Goal: Task Accomplishment & Management: Complete application form

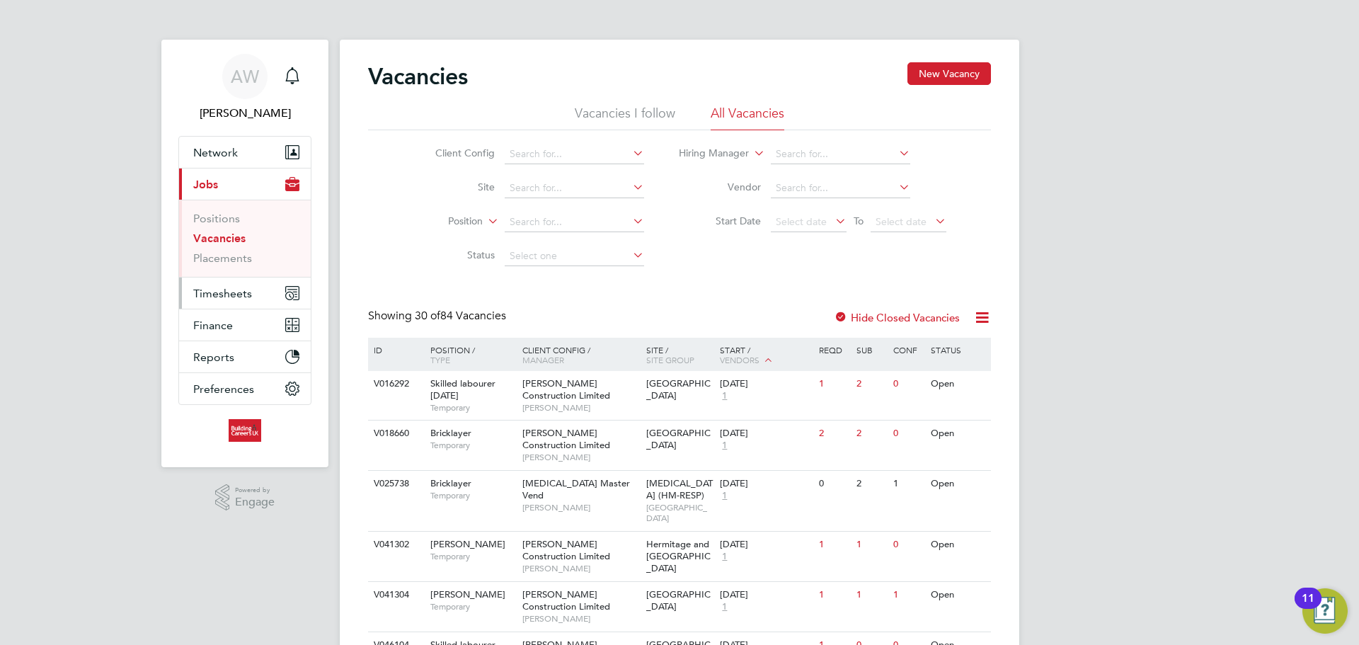
click at [289, 291] on icon "Main navigation" at bounding box center [292, 293] width 13 height 13
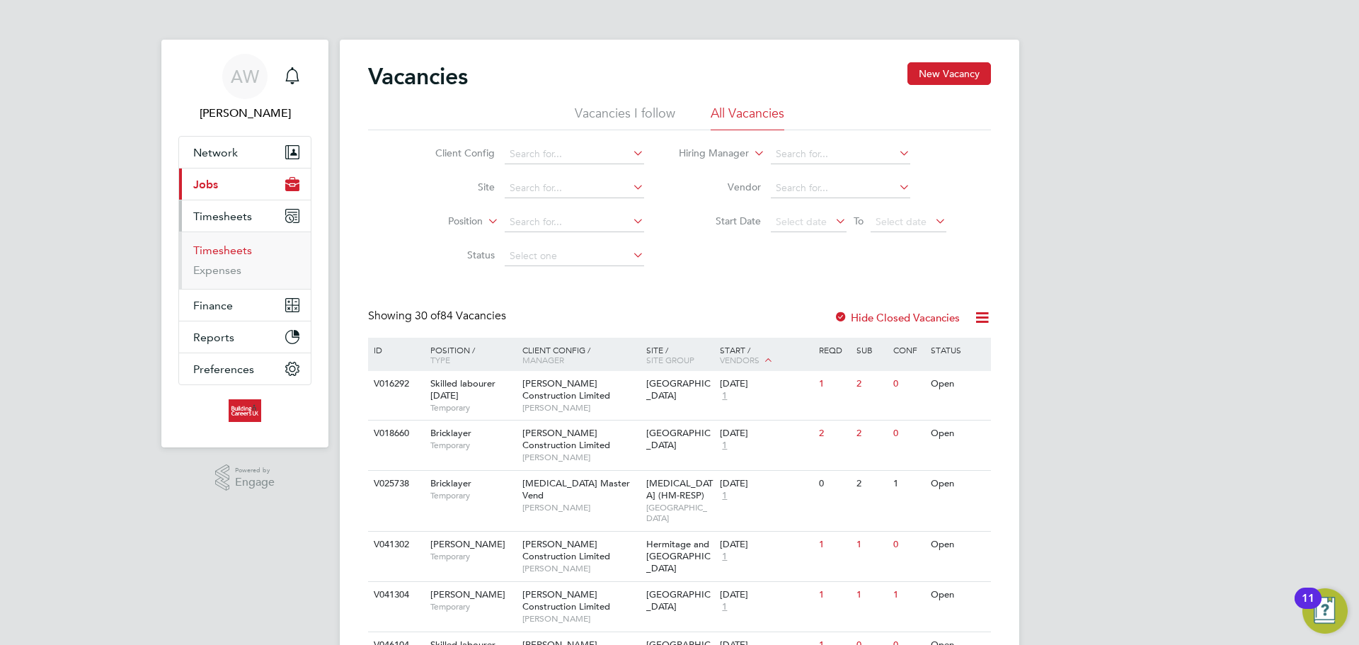
click at [221, 246] on link "Timesheets" at bounding box center [222, 249] width 59 height 13
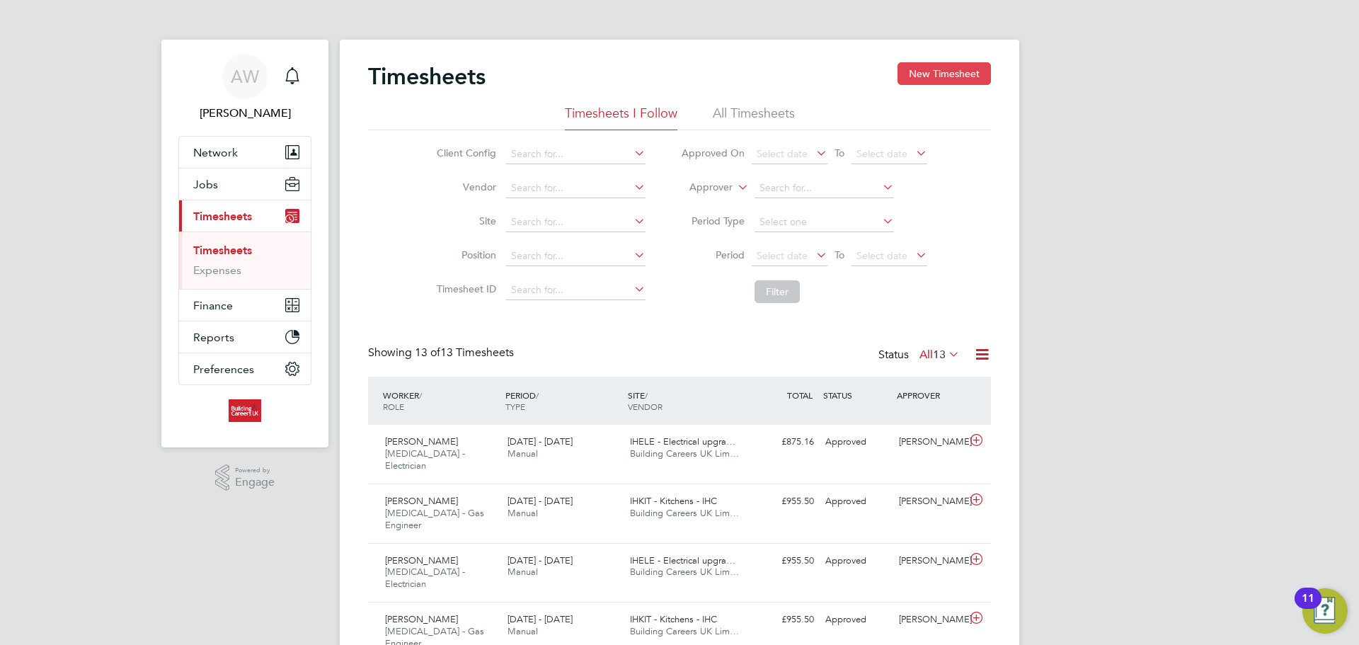
click at [905, 74] on button "New Timesheet" at bounding box center [943, 73] width 93 height 23
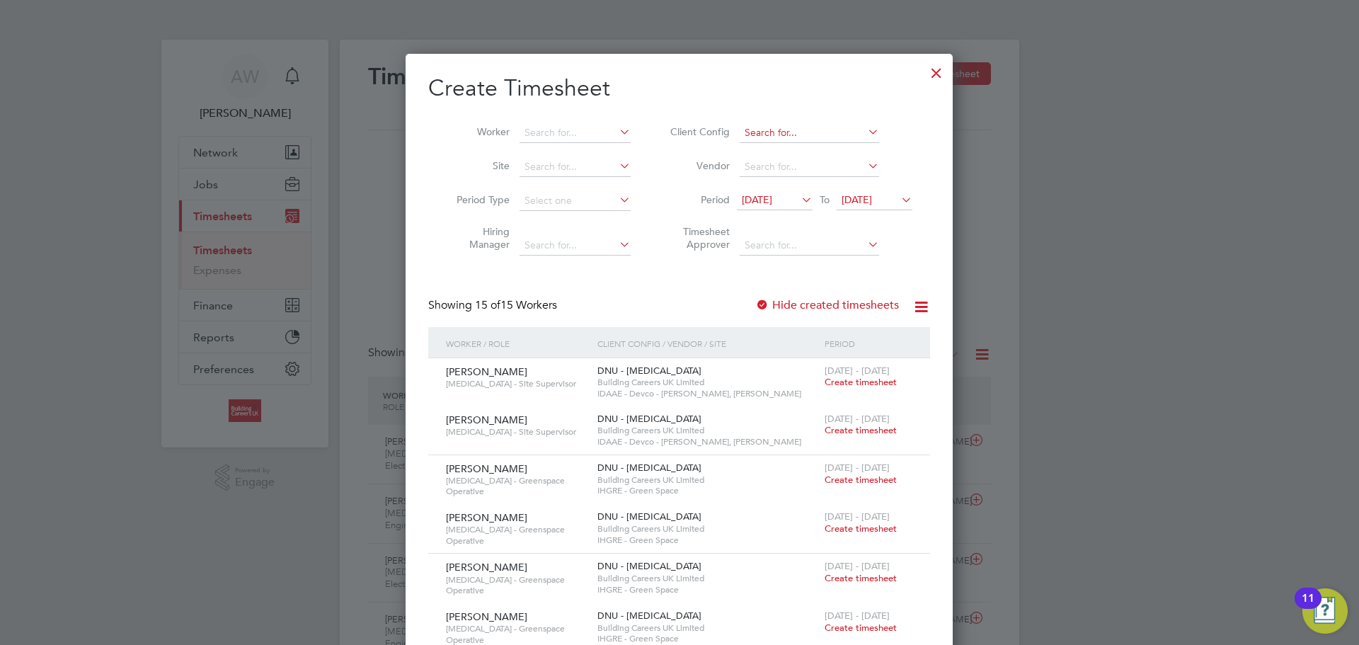
click at [781, 127] on input at bounding box center [809, 133] width 139 height 20
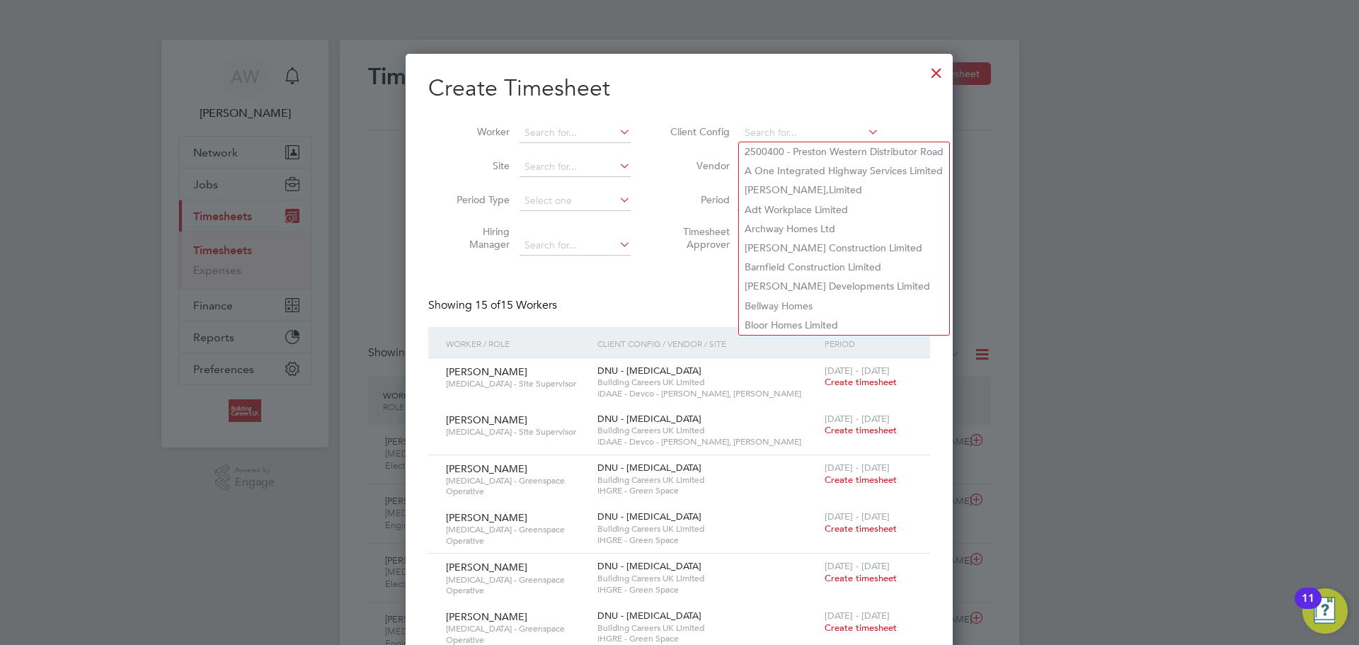
click at [650, 185] on li "Period [DATE] To [DATE]" at bounding box center [789, 201] width 282 height 34
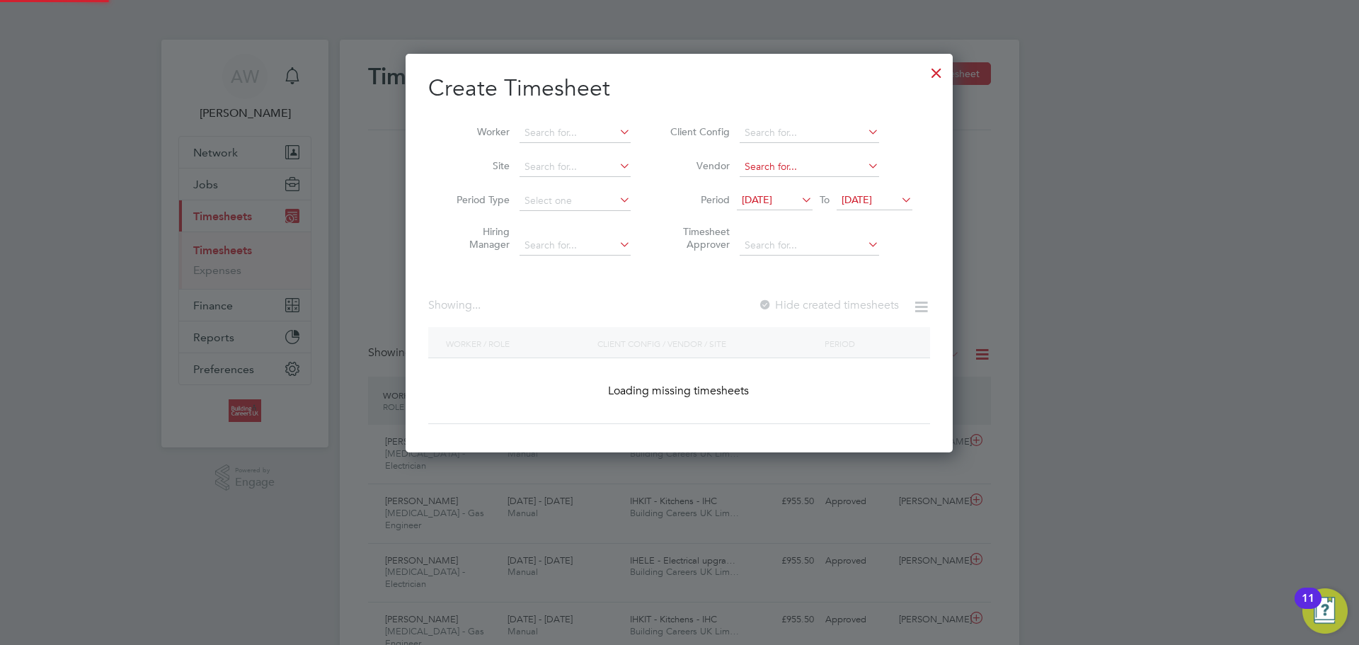
click at [762, 168] on input at bounding box center [809, 167] width 139 height 20
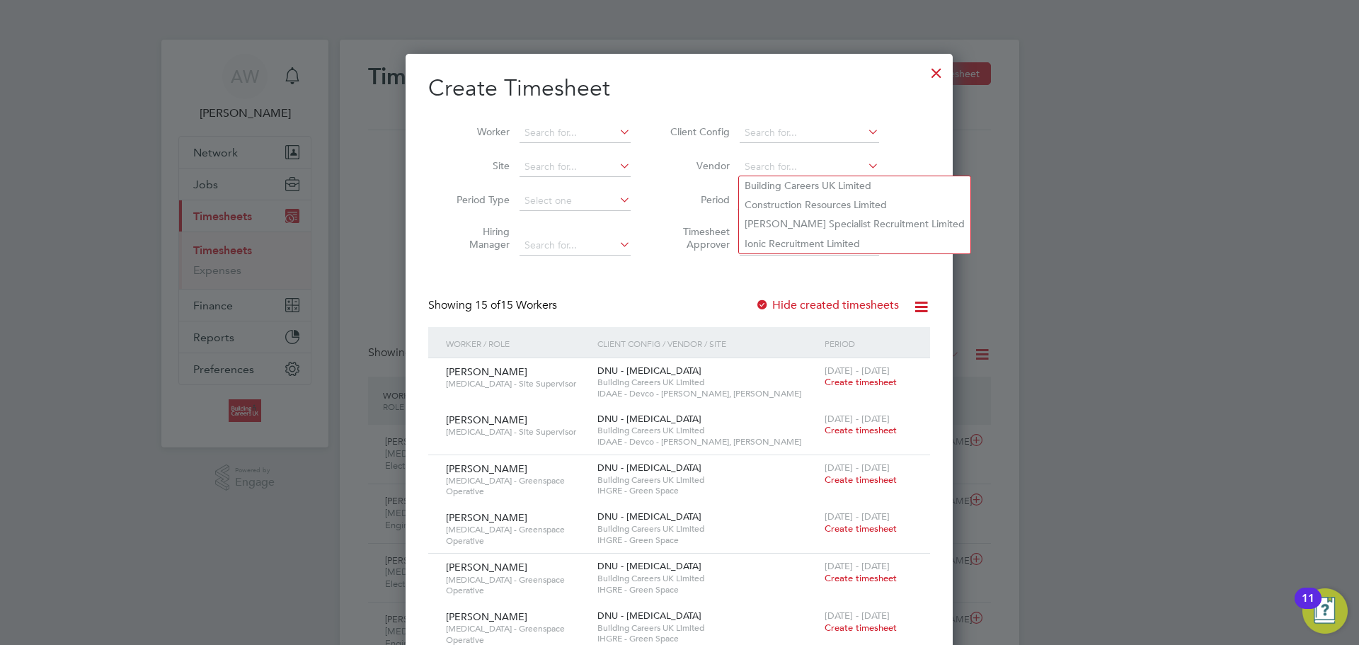
click at [676, 170] on label "Vendor" at bounding box center [698, 165] width 64 height 13
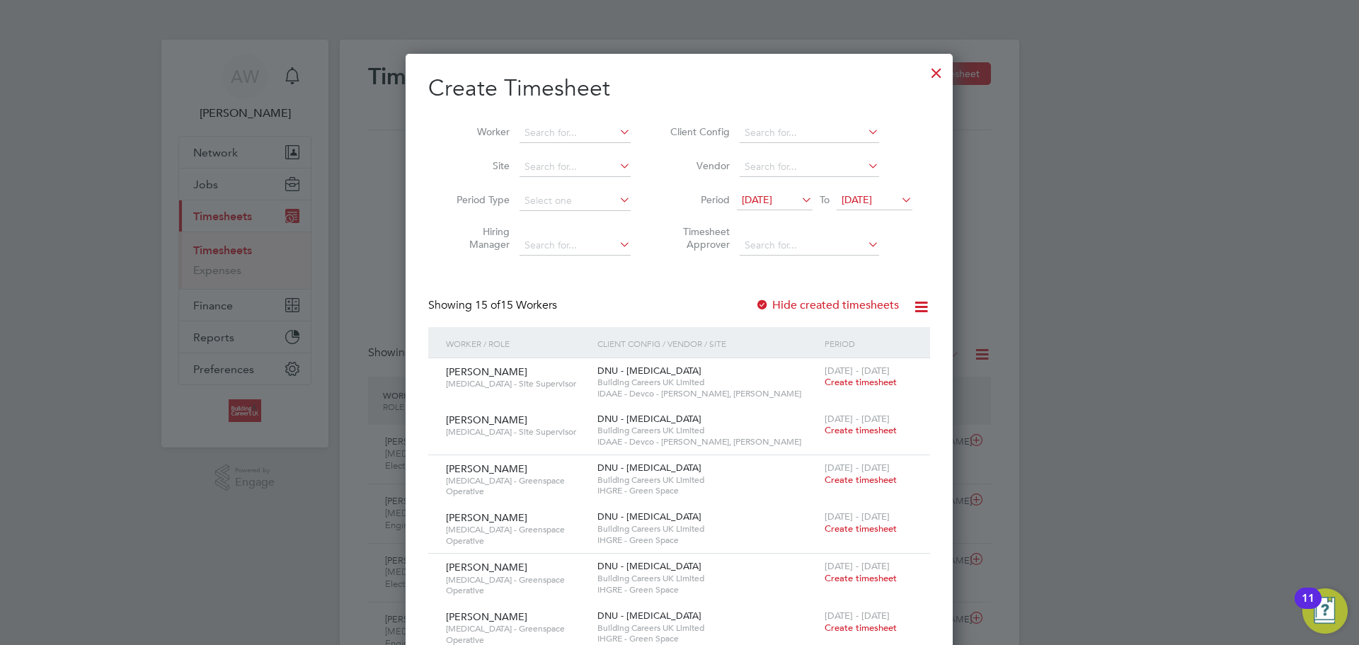
click at [929, 82] on div at bounding box center [936, 69] width 25 height 25
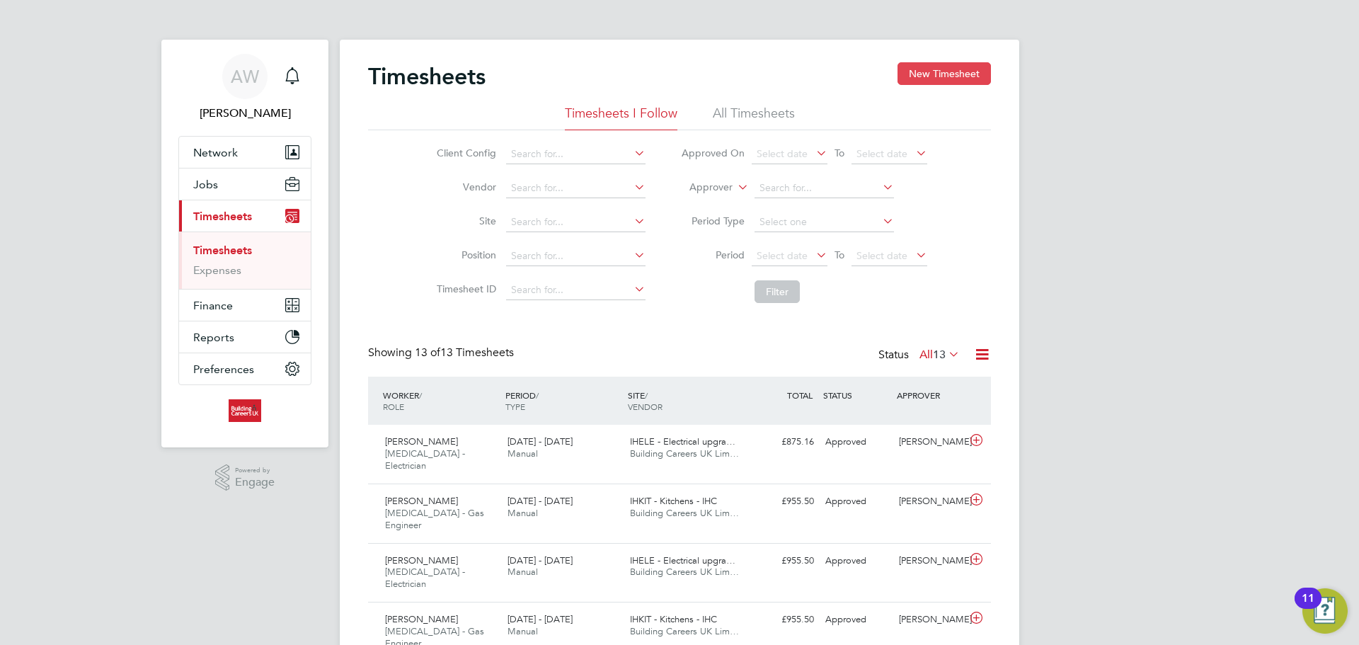
click at [931, 78] on button "New Timesheet" at bounding box center [943, 73] width 93 height 23
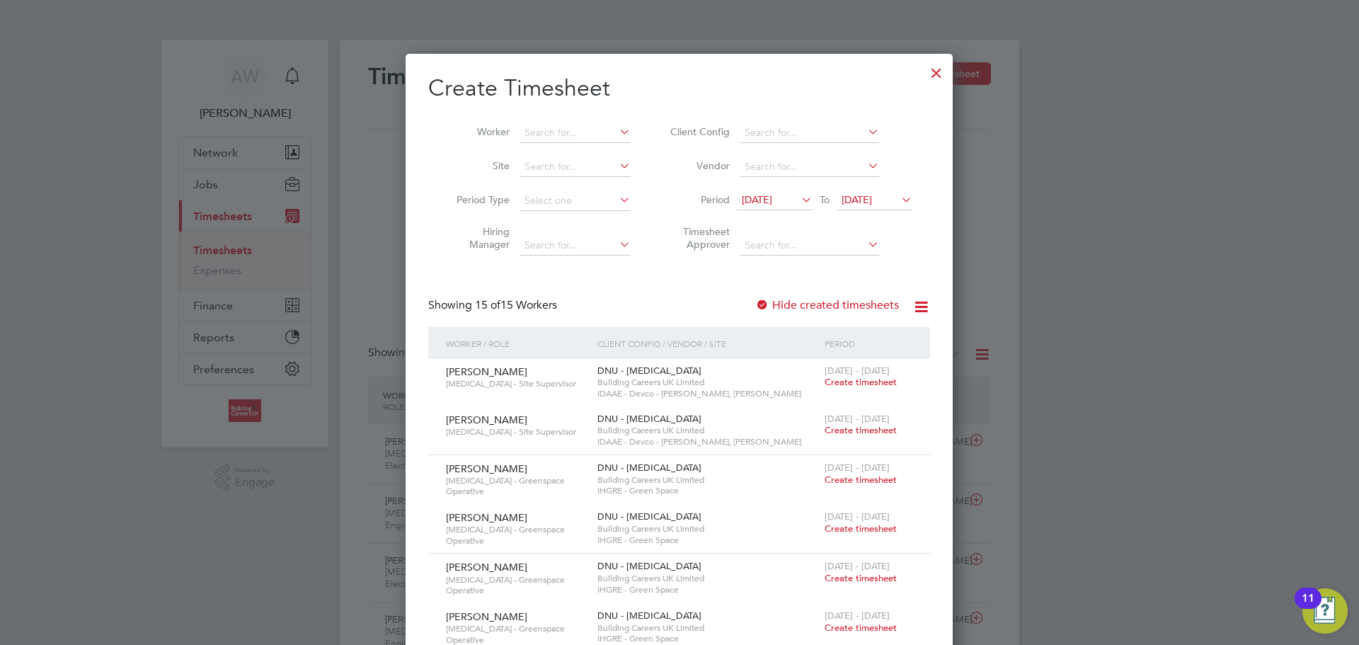
click at [798, 200] on icon at bounding box center [798, 200] width 0 height 20
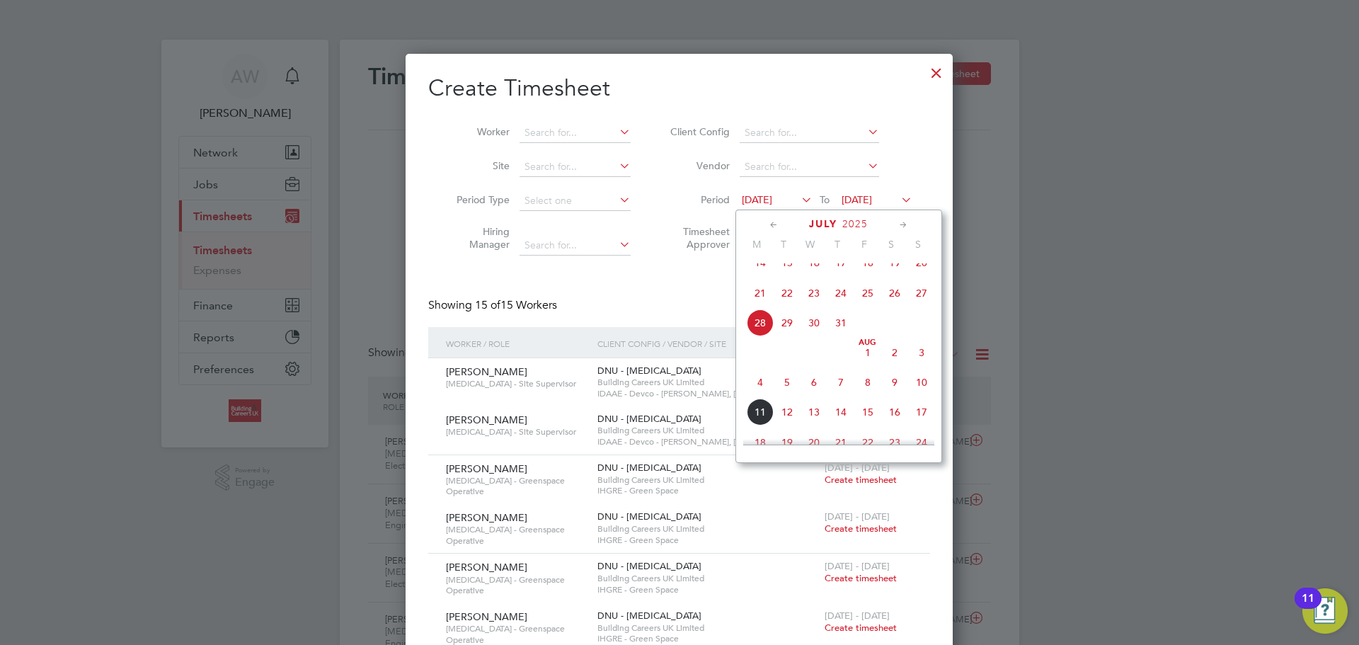
click at [798, 200] on icon at bounding box center [798, 200] width 0 height 20
click at [688, 314] on div "Showing 15 of 15 Workers Hide created timesheets" at bounding box center [679, 312] width 502 height 29
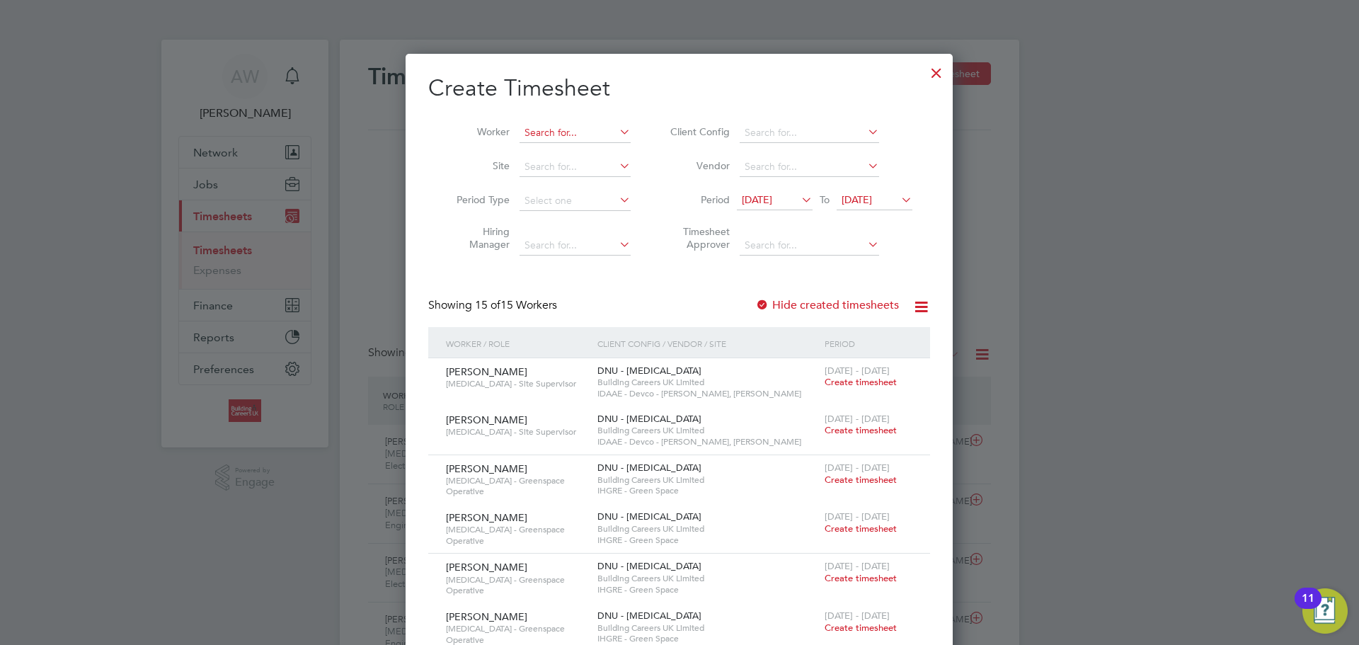
click at [585, 140] on input at bounding box center [574, 133] width 111 height 20
click at [458, 172] on label "Site" at bounding box center [478, 165] width 64 height 13
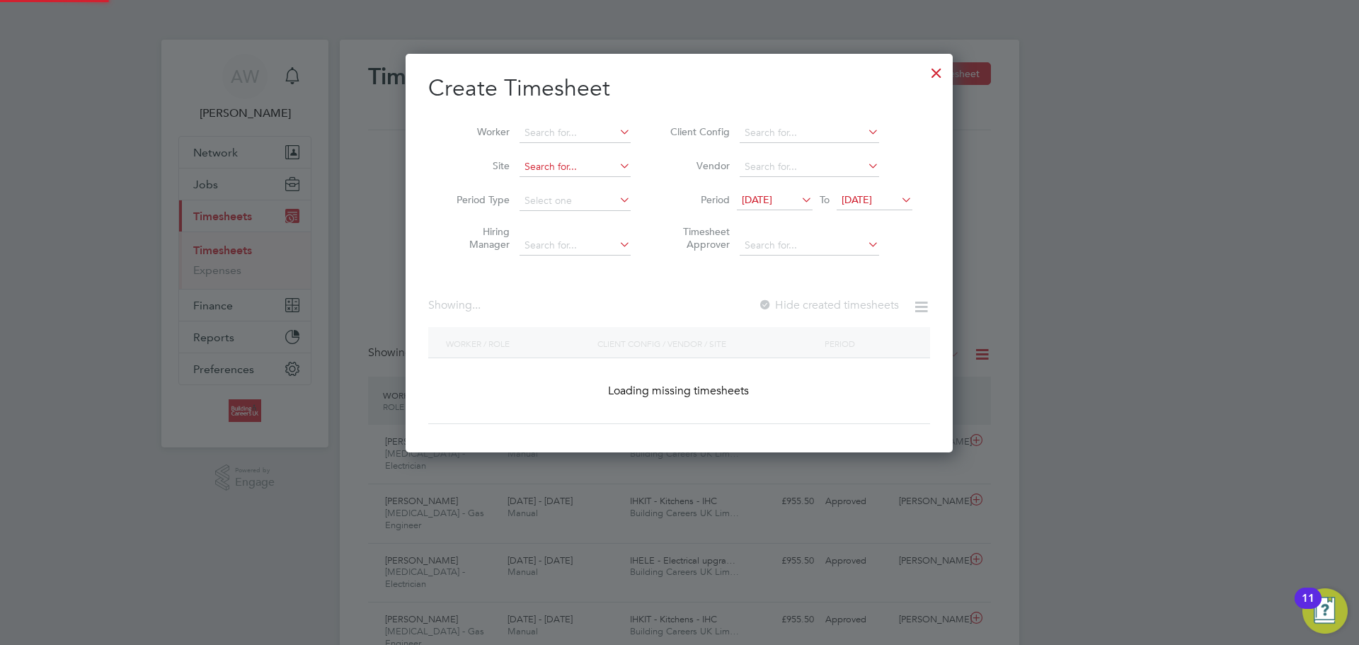
click at [530, 168] on input at bounding box center [574, 167] width 111 height 20
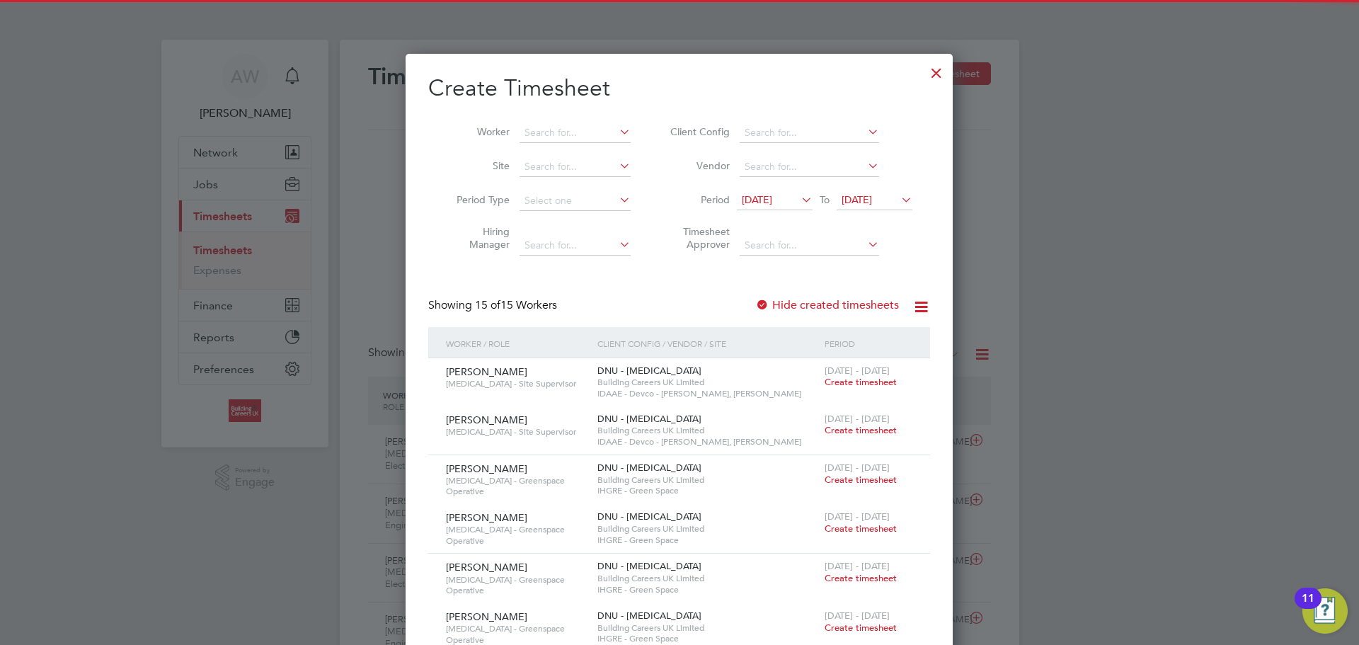
click at [452, 165] on label "Site" at bounding box center [478, 165] width 64 height 13
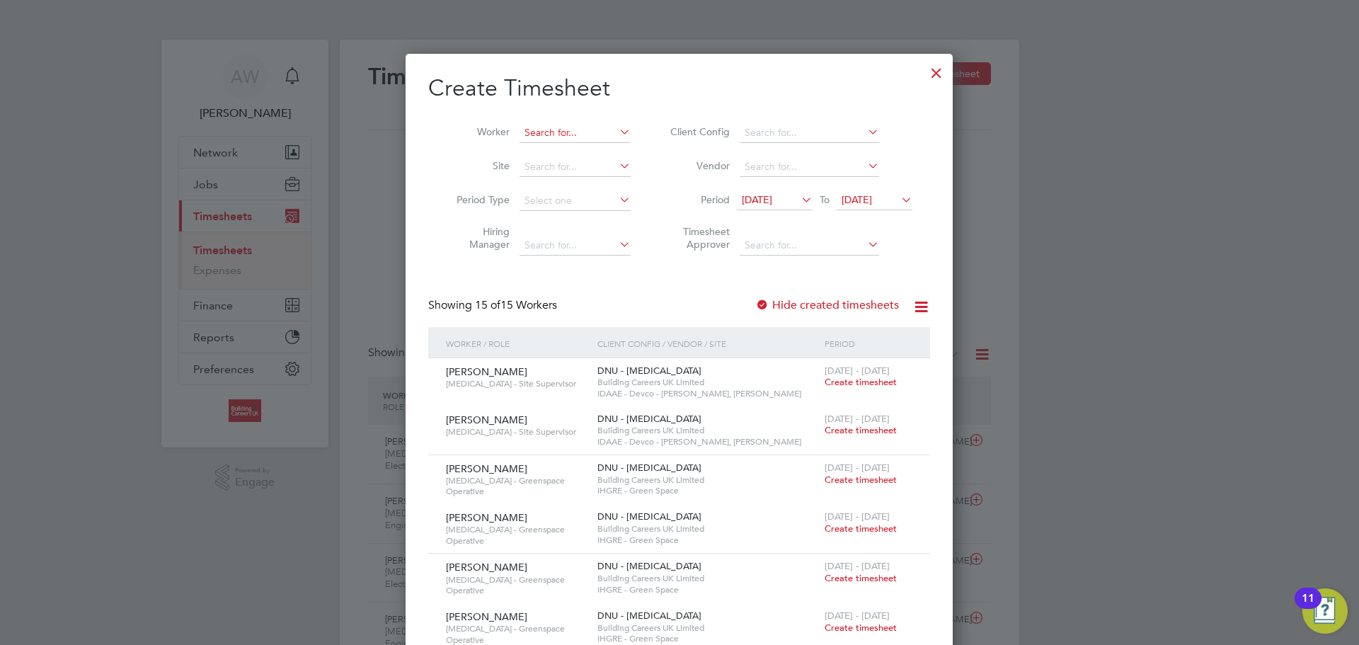
click at [590, 136] on input at bounding box center [574, 133] width 111 height 20
click at [779, 134] on input at bounding box center [809, 133] width 139 height 20
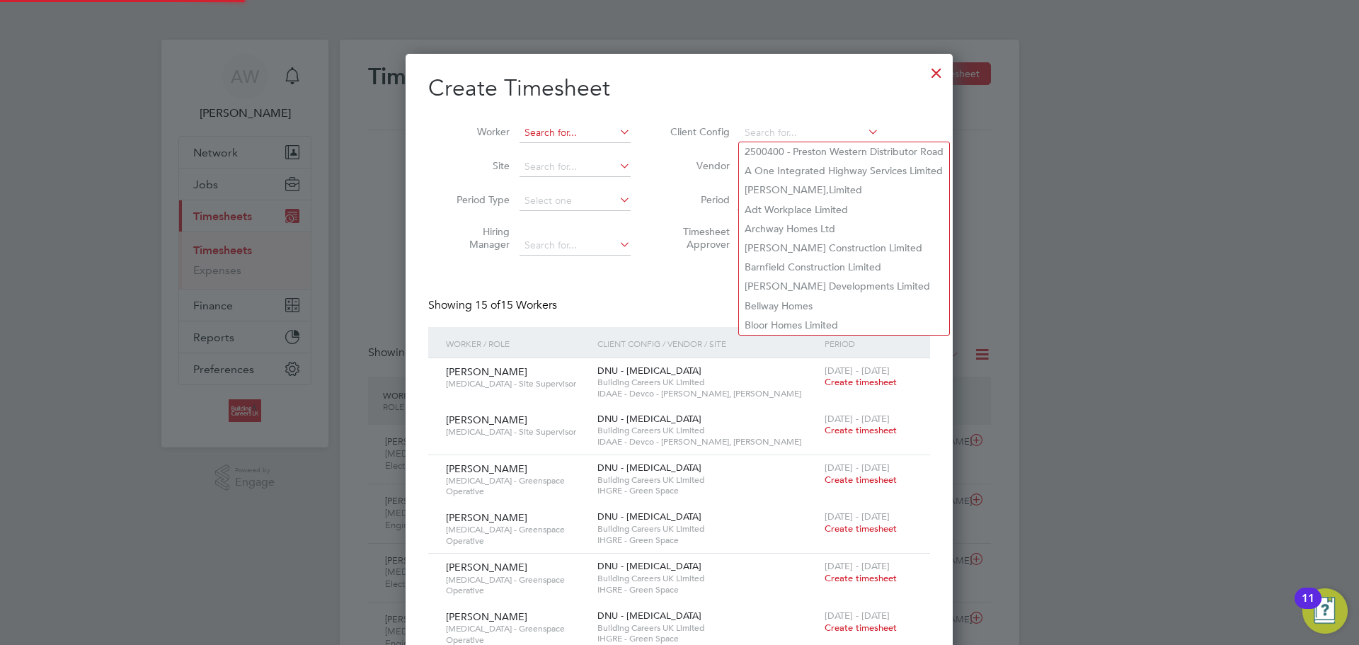
click at [570, 139] on input at bounding box center [574, 133] width 111 height 20
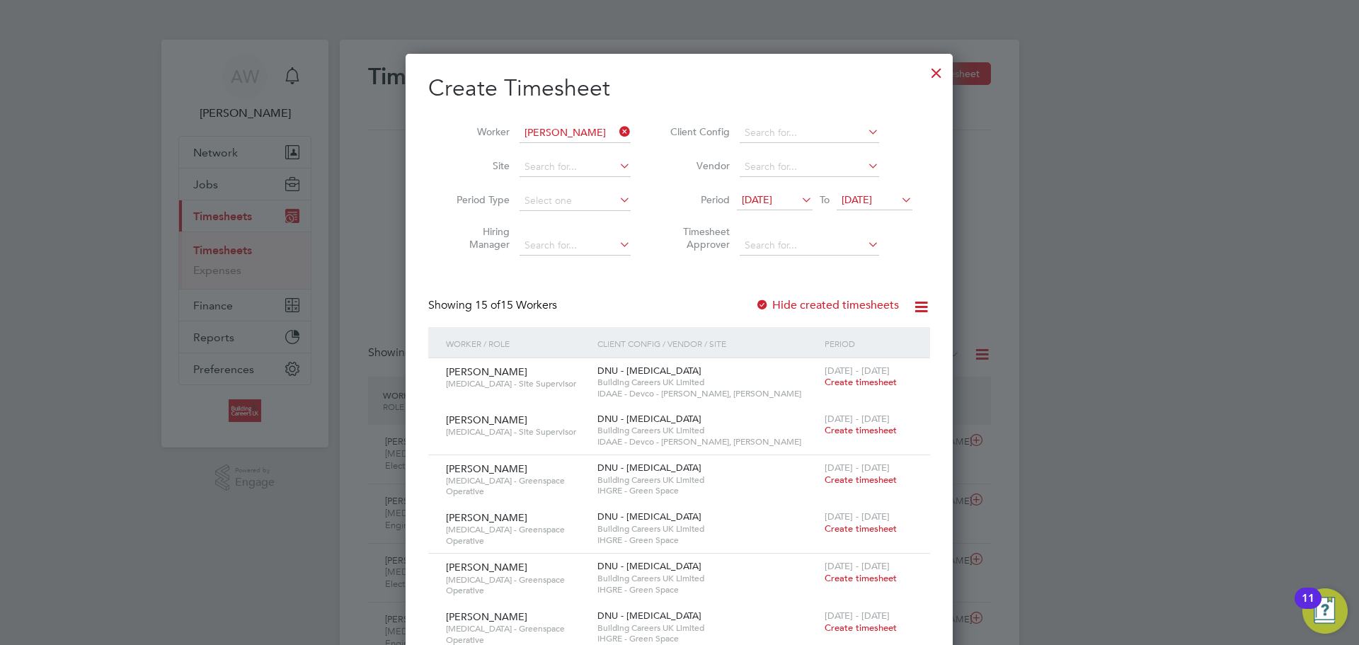
click at [609, 146] on b "Cava" at bounding box center [620, 152] width 23 height 12
type input "[PERSON_NAME]"
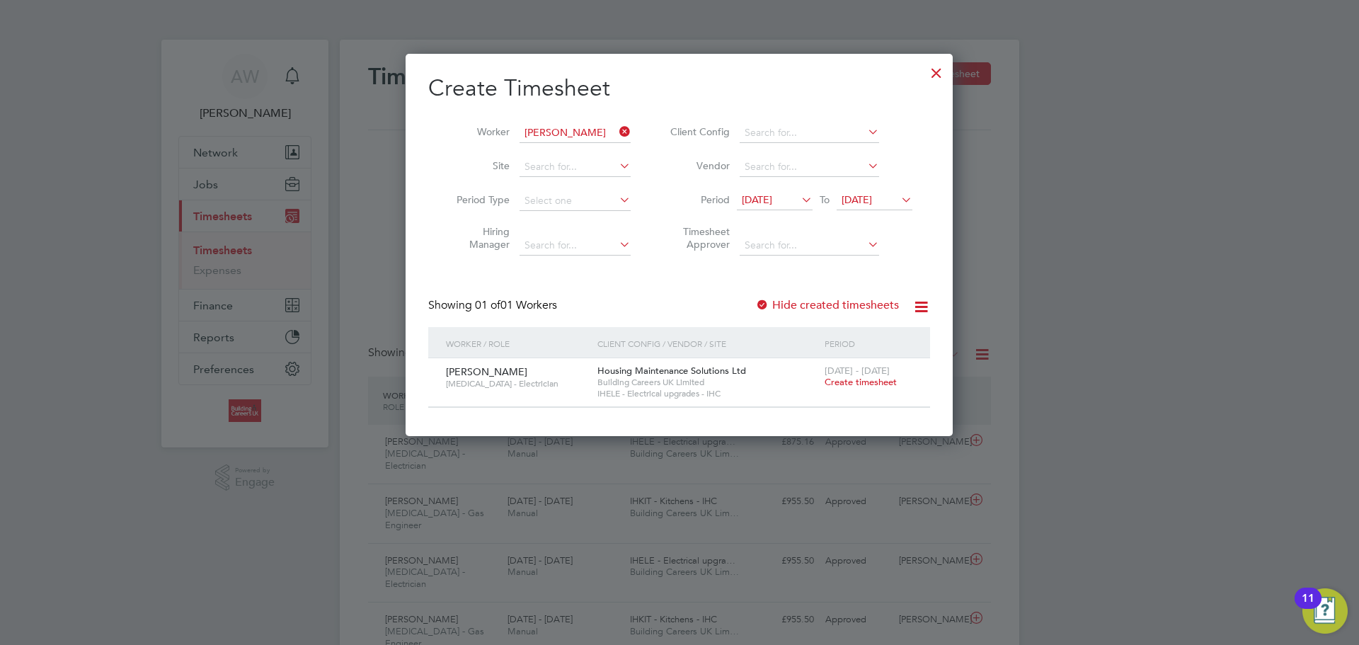
click at [863, 381] on span "Create timesheet" at bounding box center [861, 382] width 72 height 12
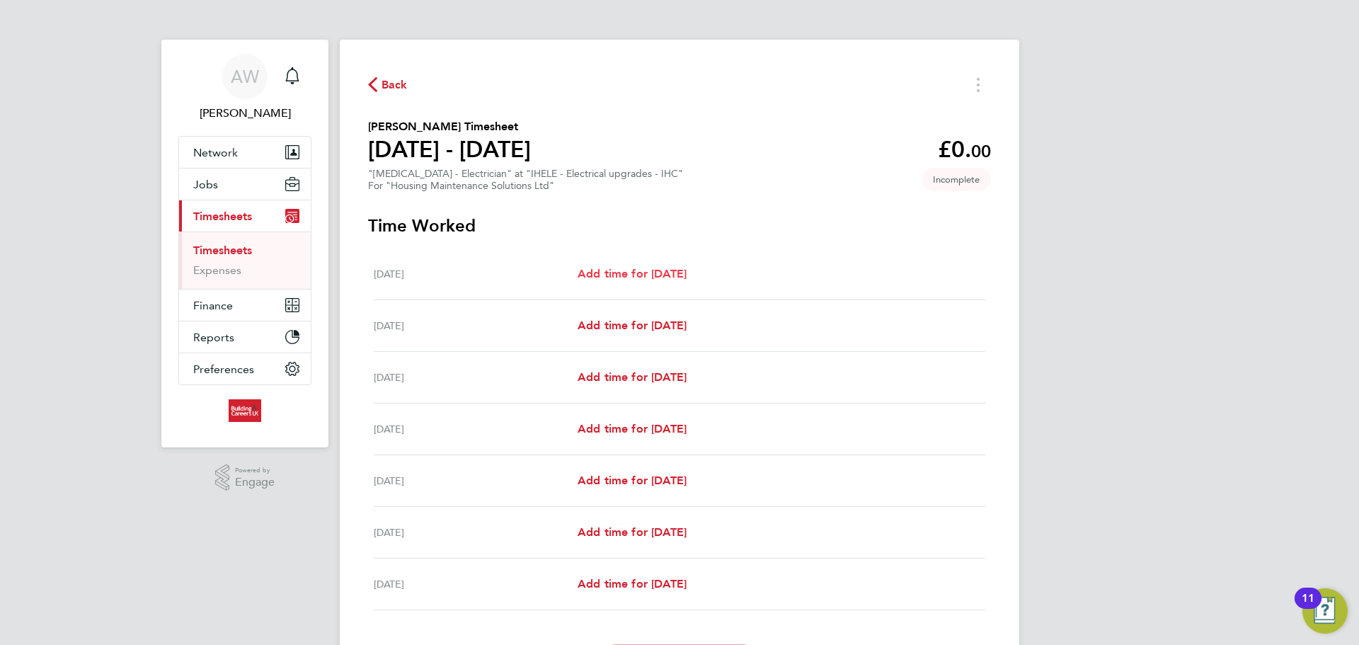
click at [641, 277] on span "Add time for [DATE]" at bounding box center [632, 273] width 109 height 13
select select "30"
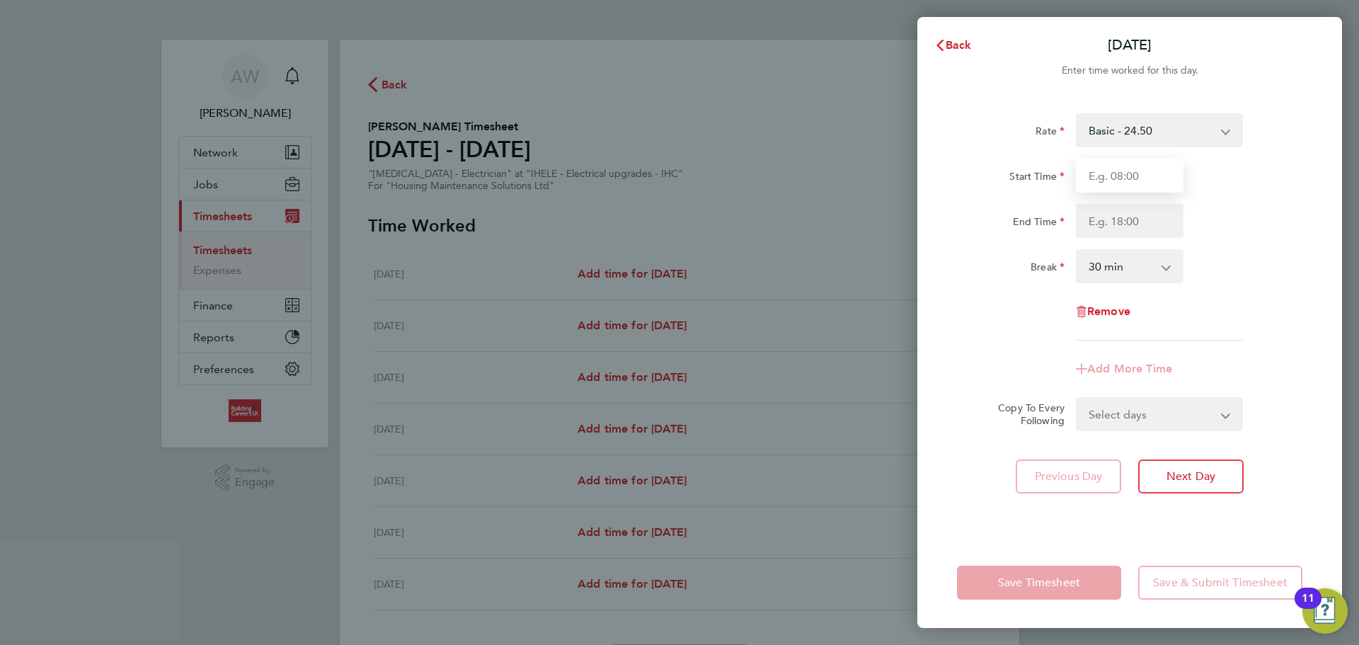
click at [1149, 178] on input "Start Time" at bounding box center [1130, 176] width 108 height 34
type input "08:00"
drag, startPoint x: 1141, startPoint y: 232, endPoint x: 1166, endPoint y: 222, distance: 27.6
click at [1141, 232] on input "End Time" at bounding box center [1130, 221] width 108 height 34
drag, startPoint x: 1169, startPoint y: 221, endPoint x: 1149, endPoint y: 221, distance: 19.8
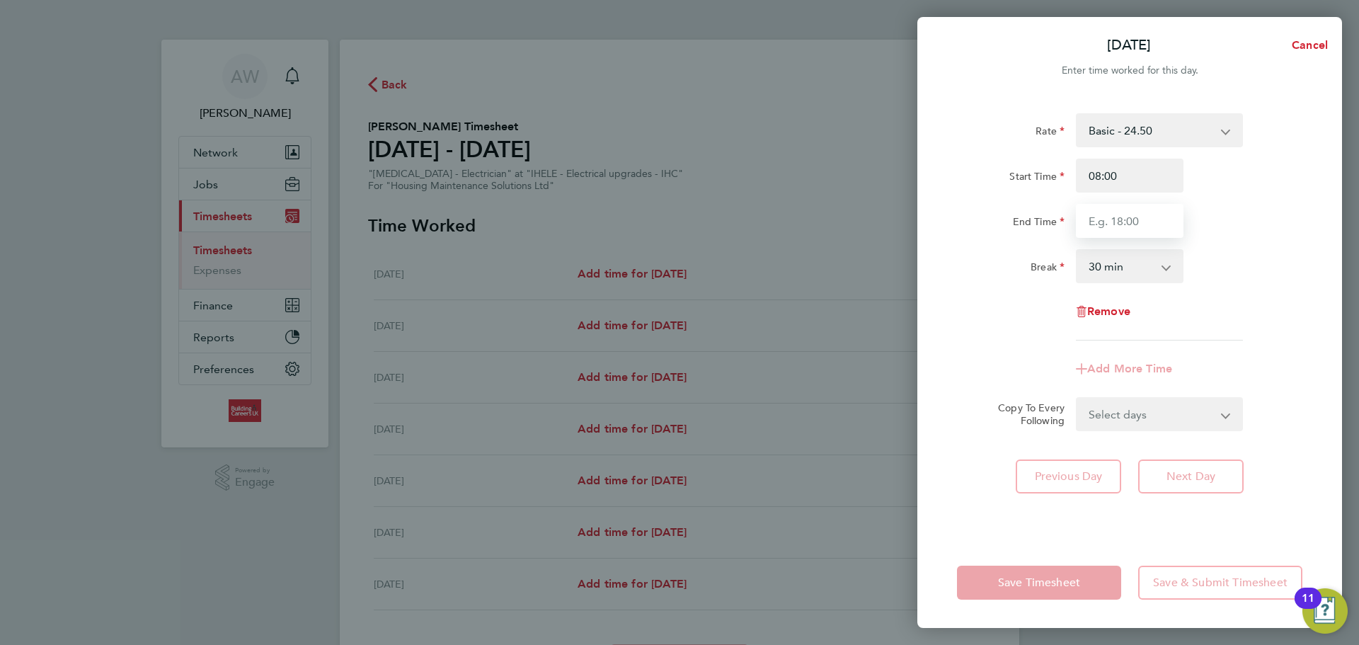
click at [1149, 221] on input "End Time" at bounding box center [1130, 221] width 108 height 34
type input "16:30"
click at [1273, 232] on div "End Time 16:30" at bounding box center [1129, 221] width 357 height 34
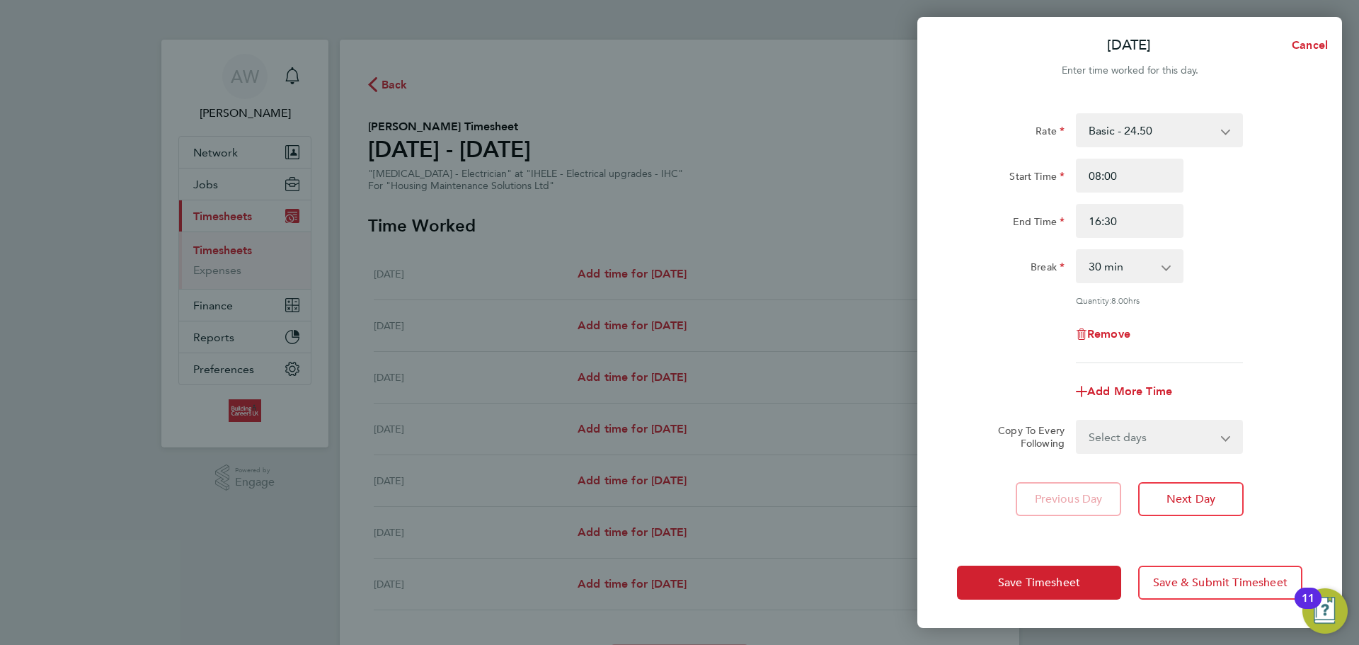
click at [1139, 446] on select "Select days Day Weekday (Mon-Fri) Weekend (Sat-Sun) [DATE] [DATE] [DATE] [DATE]…" at bounding box center [1151, 436] width 149 height 31
select select "WEEKDAY"
click at [1077, 421] on select "Select days Day Weekday (Mon-Fri) Weekend (Sat-Sun) [DATE] [DATE] [DATE] [DATE]…" at bounding box center [1151, 436] width 149 height 31
select select "[DATE]"
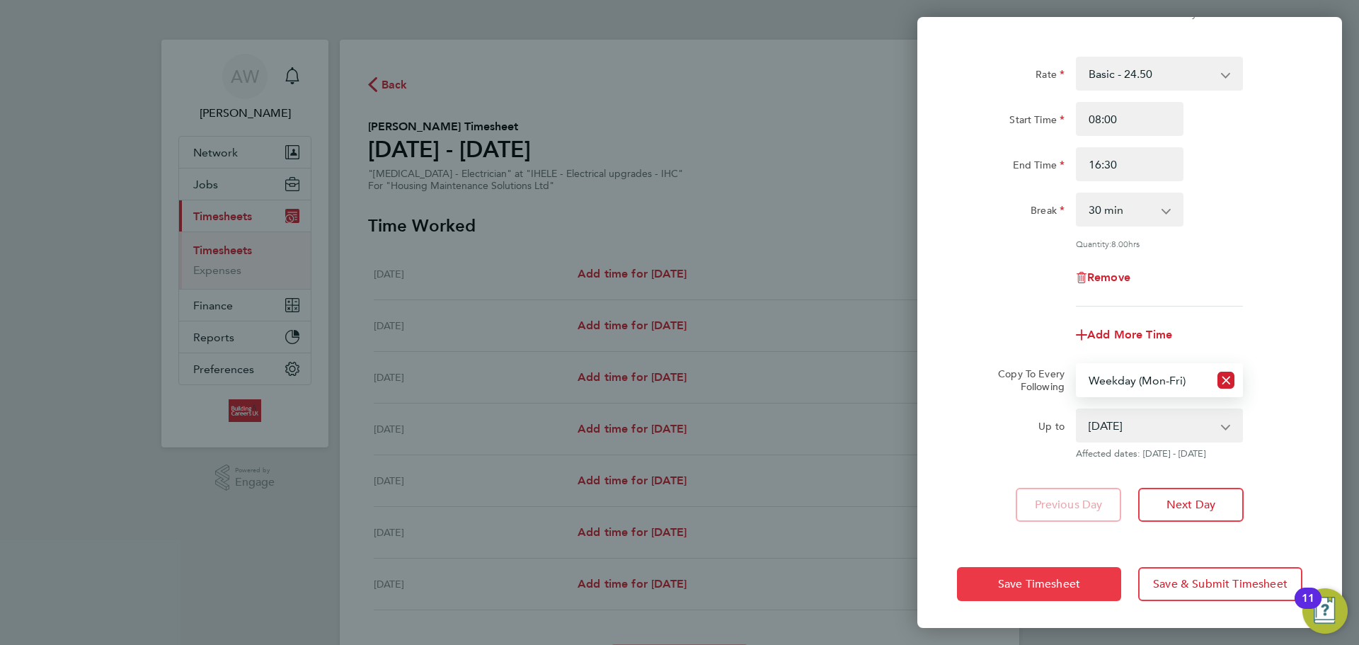
click at [1057, 577] on span "Save Timesheet" at bounding box center [1039, 584] width 82 height 14
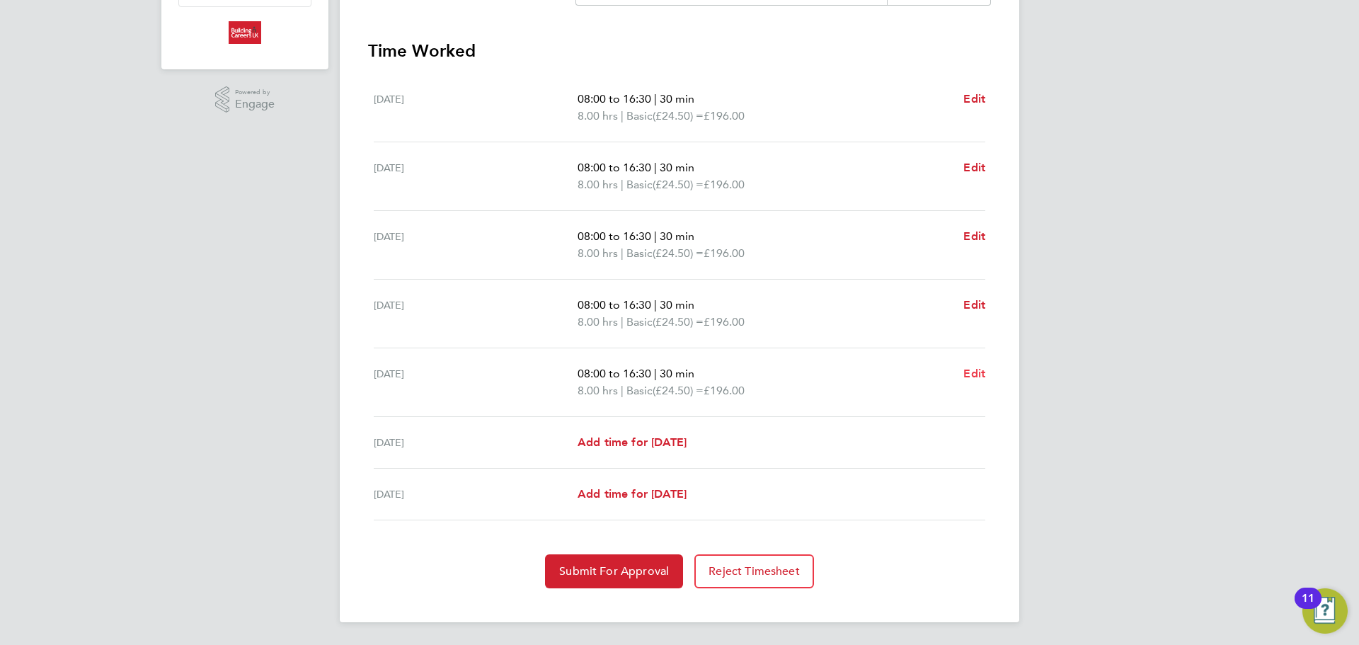
click at [971, 373] on span "Edit" at bounding box center [974, 373] width 22 height 13
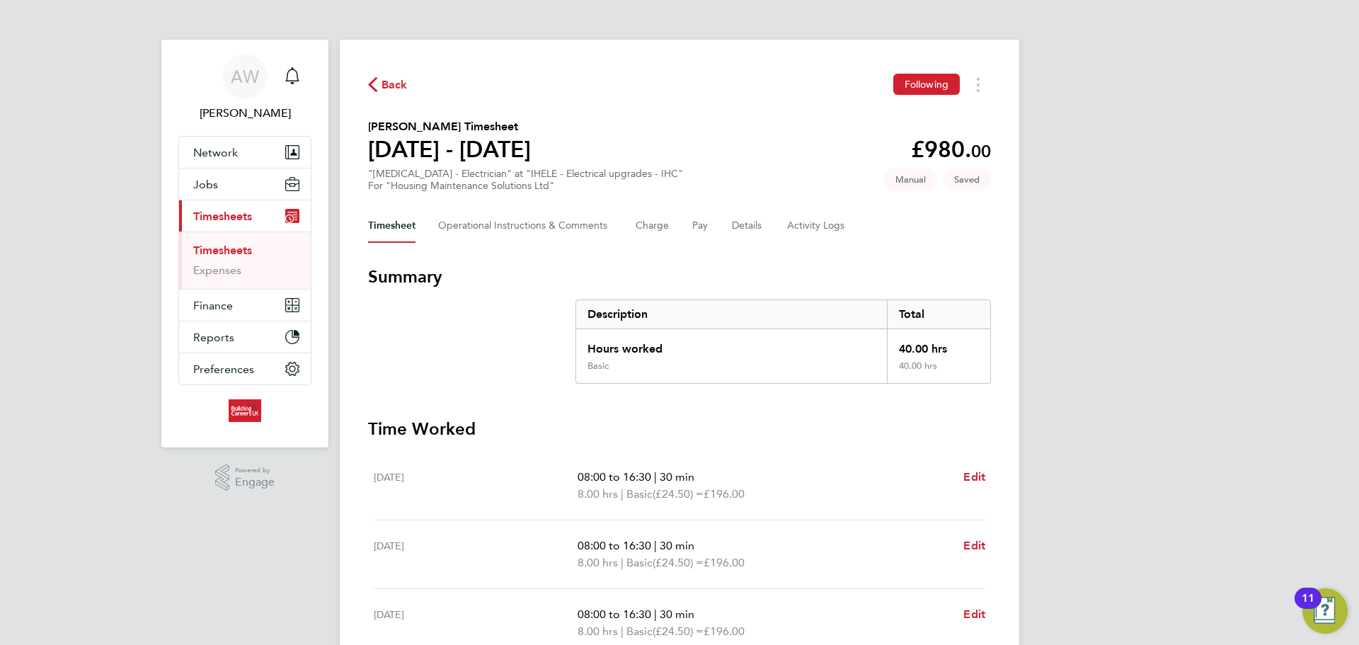
select select "30"
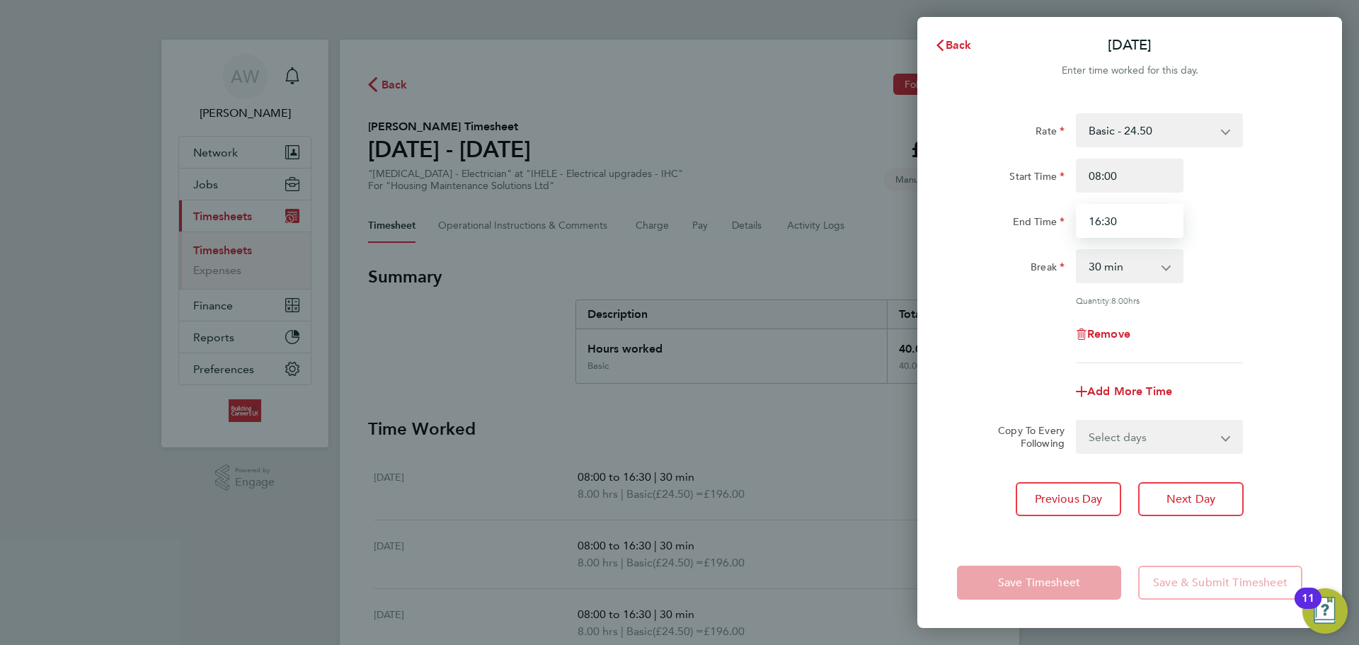
drag, startPoint x: 1137, startPoint y: 212, endPoint x: 1010, endPoint y: 245, distance: 131.5
click at [1038, 229] on div "End Time 16:30" at bounding box center [1129, 221] width 357 height 34
type input "15:30"
click at [1010, 245] on div "Rate Basic - 24.50 Start Time 08:00 End Time 15:30 Break 0 min 15 min 30 min 45…" at bounding box center [1129, 238] width 345 height 250
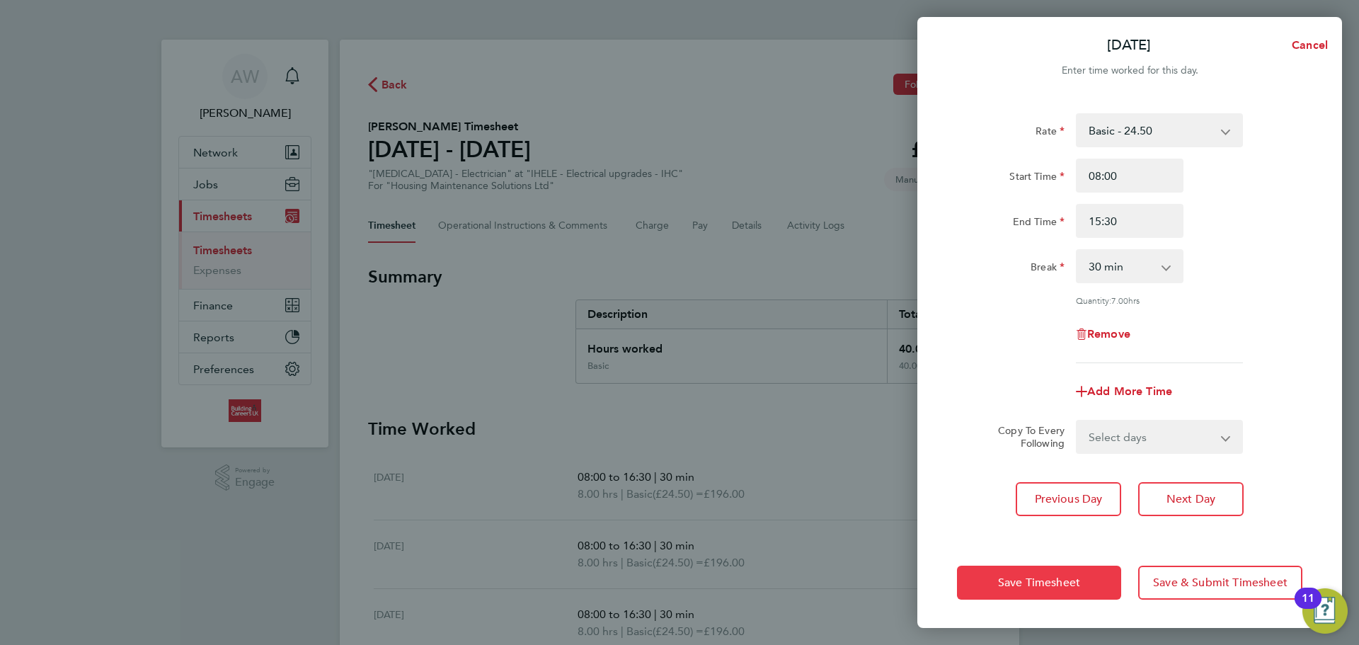
click at [1035, 593] on button "Save Timesheet" at bounding box center [1039, 582] width 164 height 34
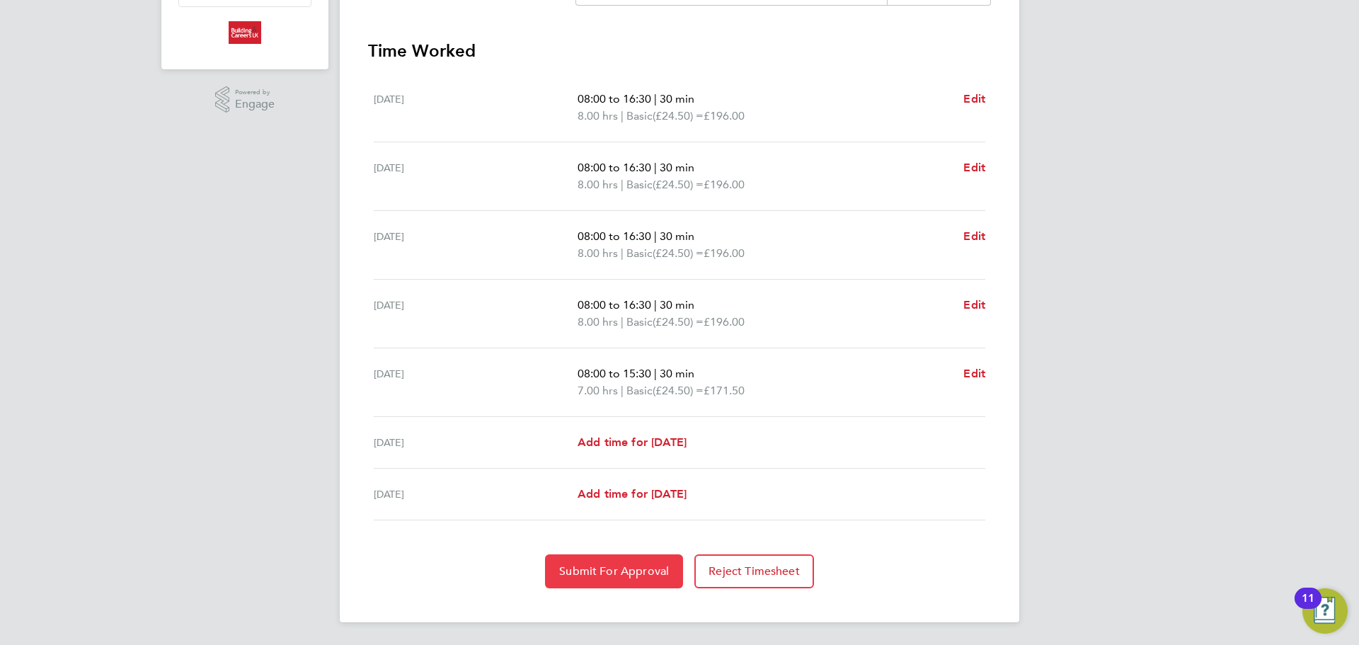
click at [624, 572] on span "Submit For Approval" at bounding box center [614, 571] width 110 height 14
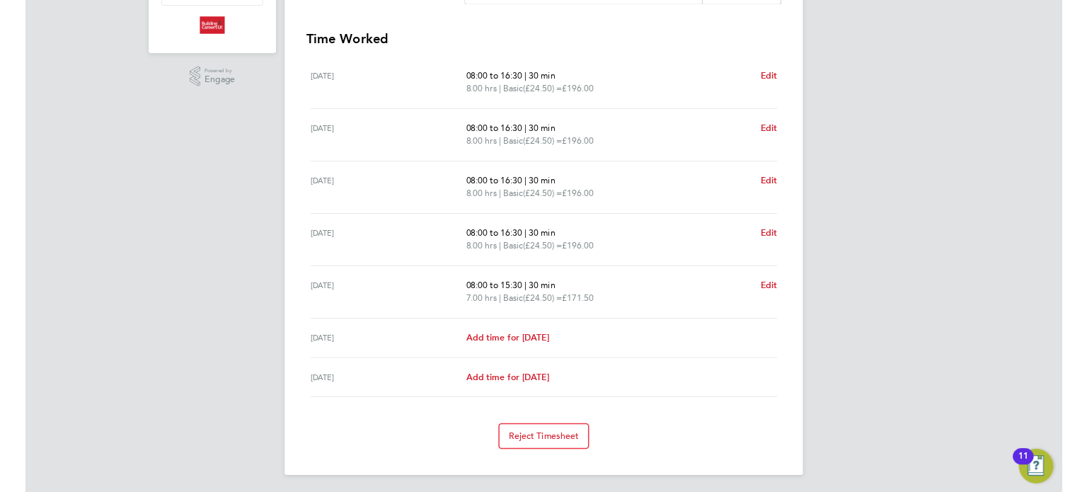
scroll to position [375, 0]
